Goal: Task Accomplishment & Management: Use online tool/utility

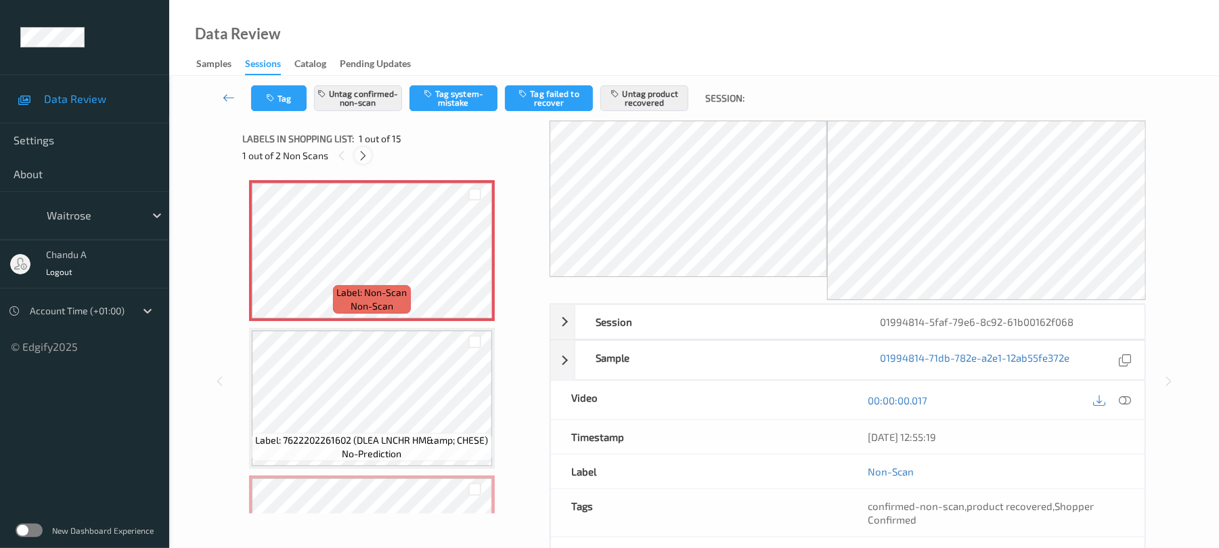
click at [367, 152] on icon at bounding box center [364, 156] width 12 height 12
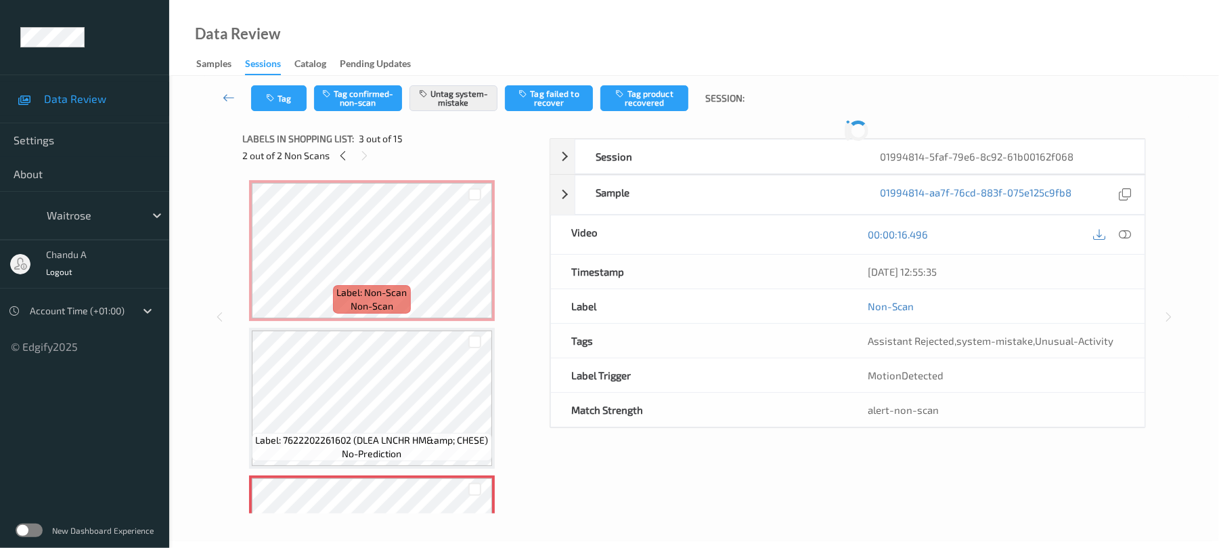
scroll to position [154, 0]
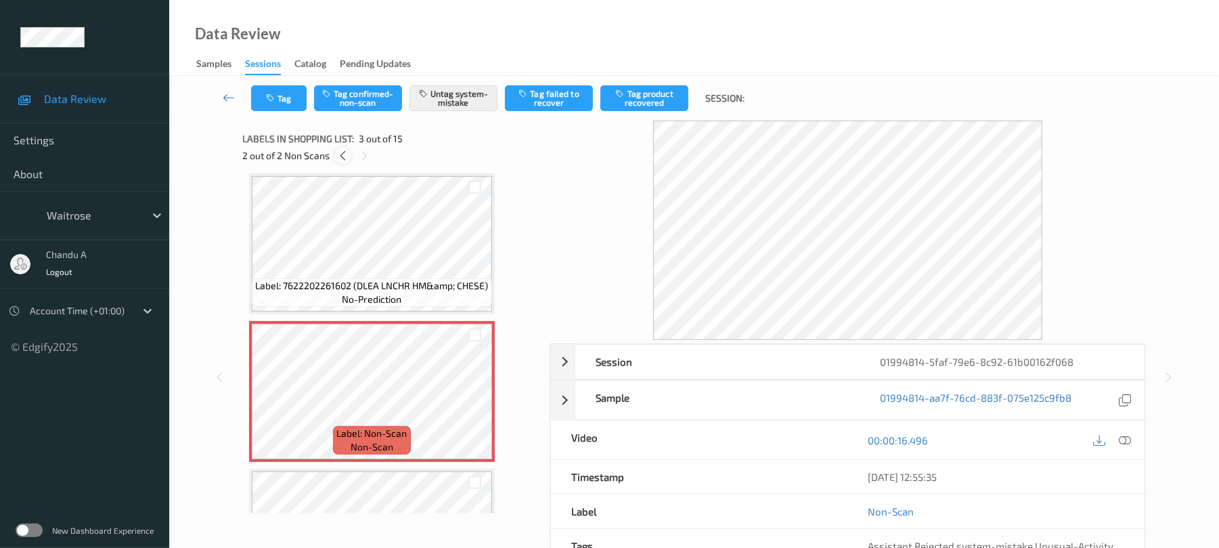
click at [341, 156] on icon at bounding box center [343, 156] width 12 height 12
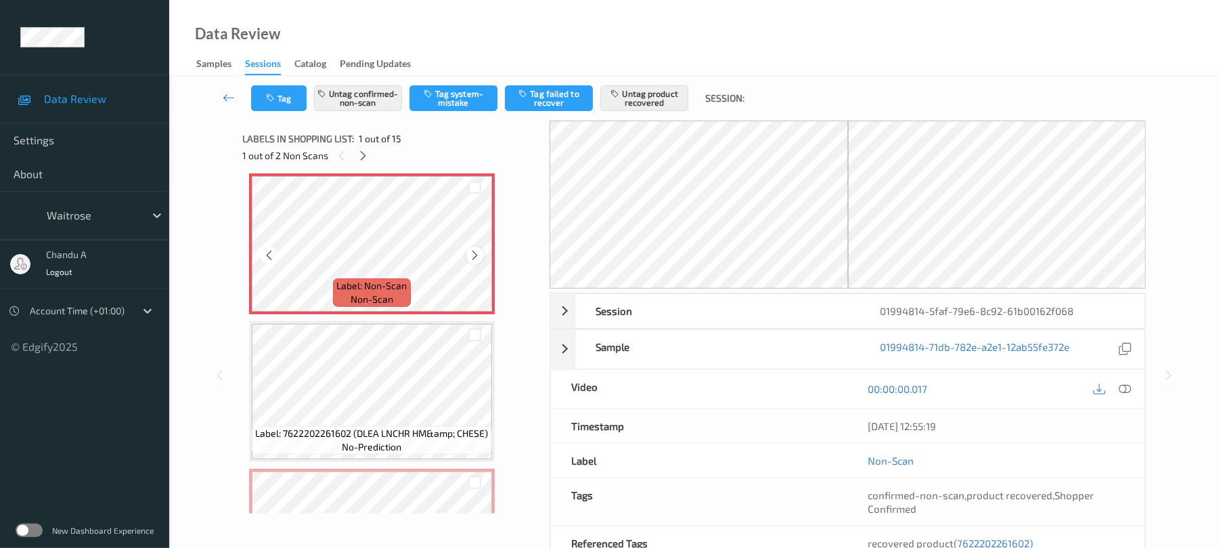
click at [480, 256] on icon at bounding box center [475, 255] width 12 height 12
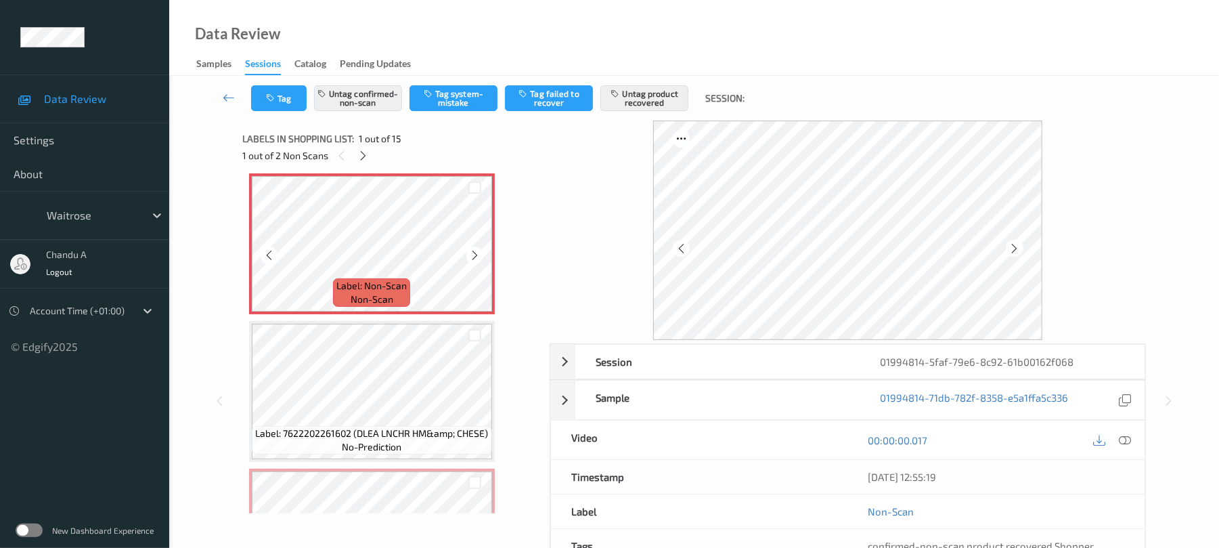
click at [480, 256] on icon at bounding box center [475, 255] width 12 height 12
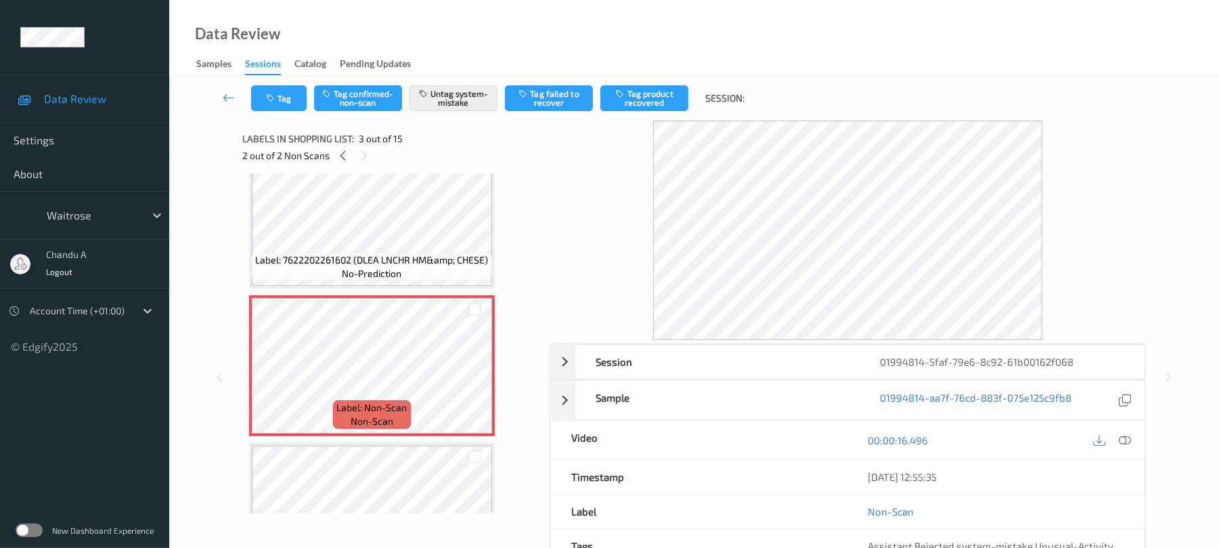
scroll to position [271, 0]
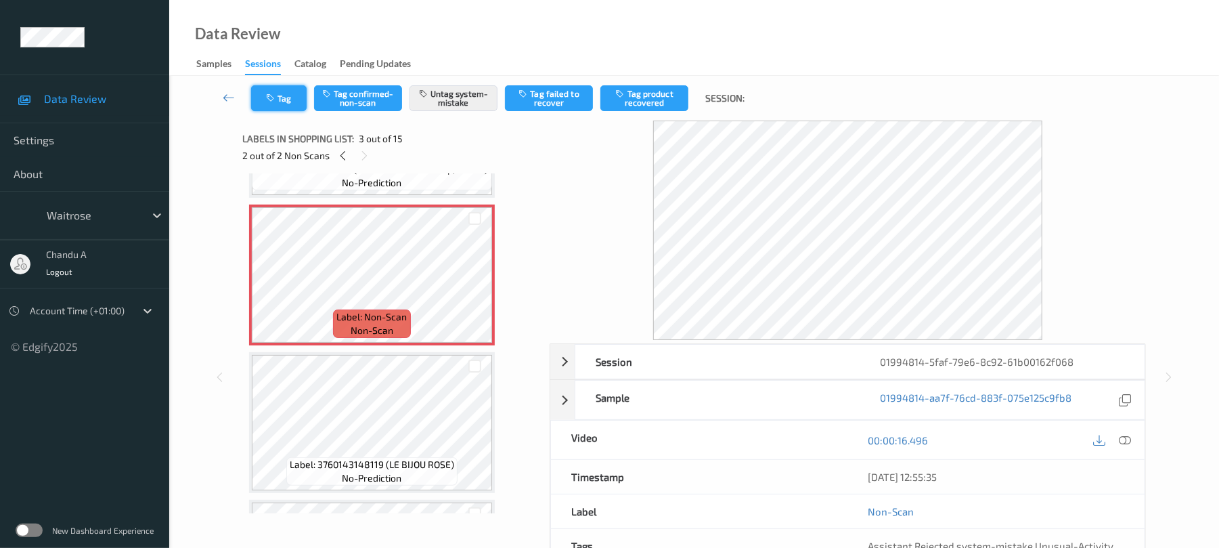
click at [280, 98] on button "Tag" at bounding box center [279, 98] width 56 height 26
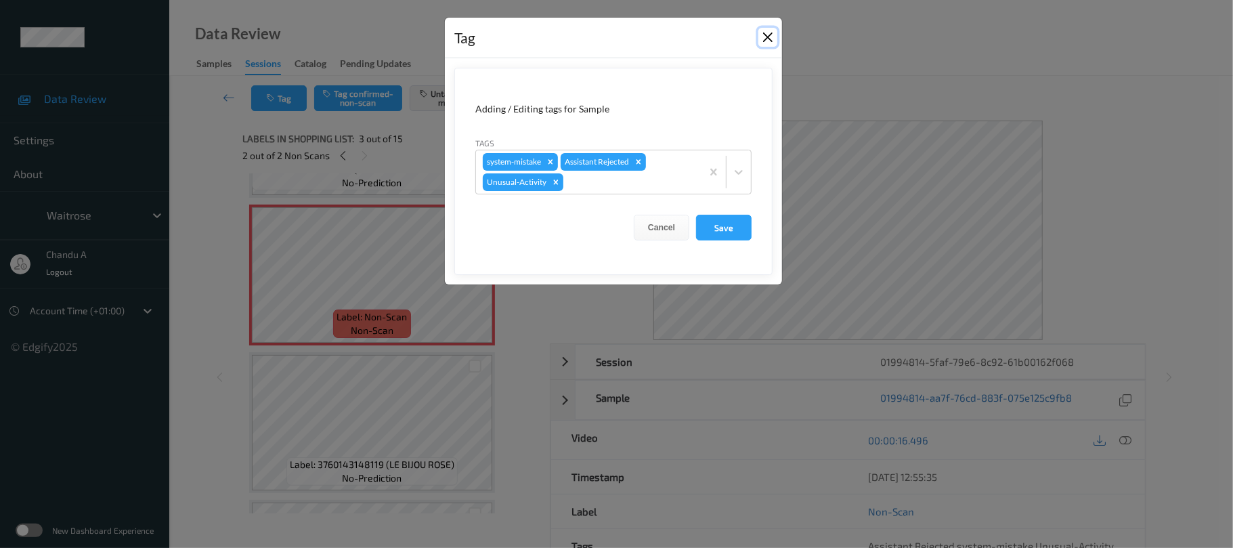
click at [769, 39] on button "Close" at bounding box center [767, 37] width 19 height 19
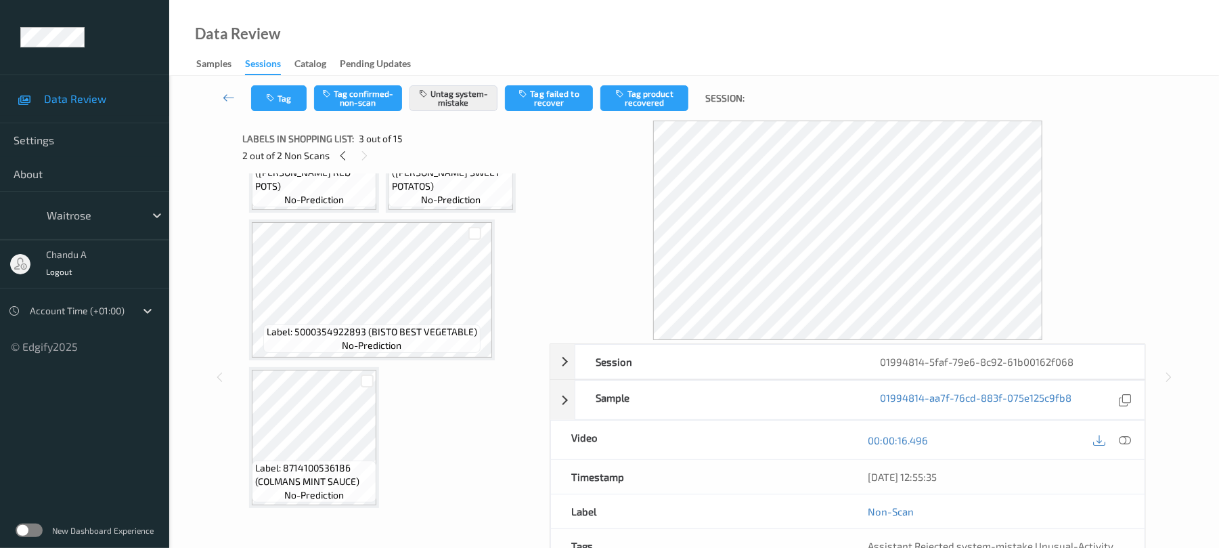
scroll to position [1290, 0]
